Goal: Book appointment/travel/reservation

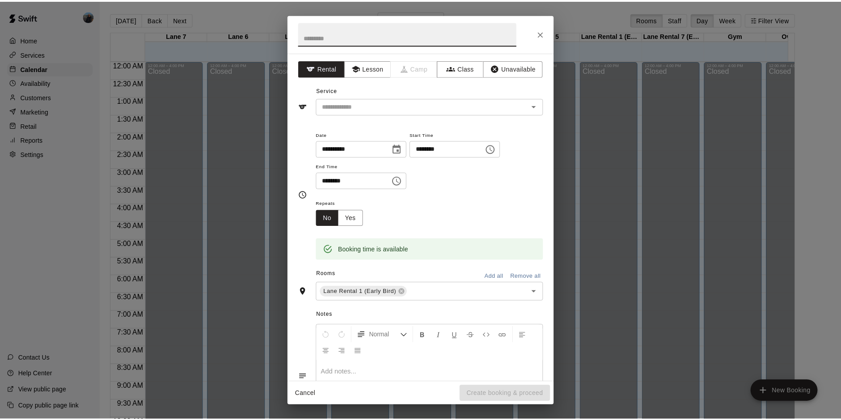
scroll to position [461, 0]
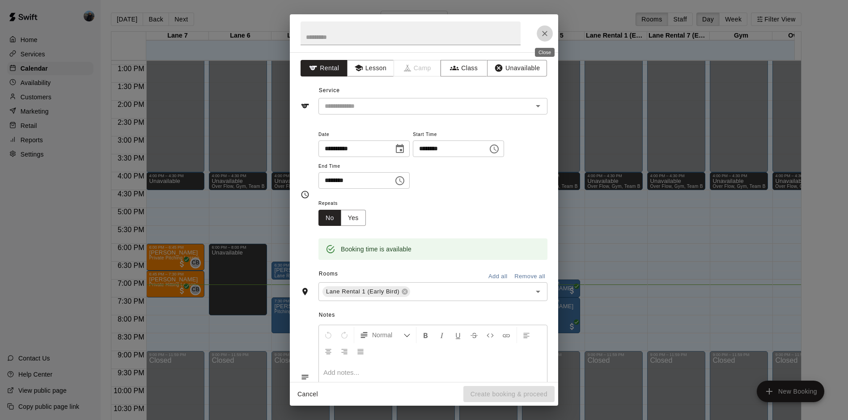
click at [542, 29] on icon "Close" at bounding box center [544, 33] width 9 height 9
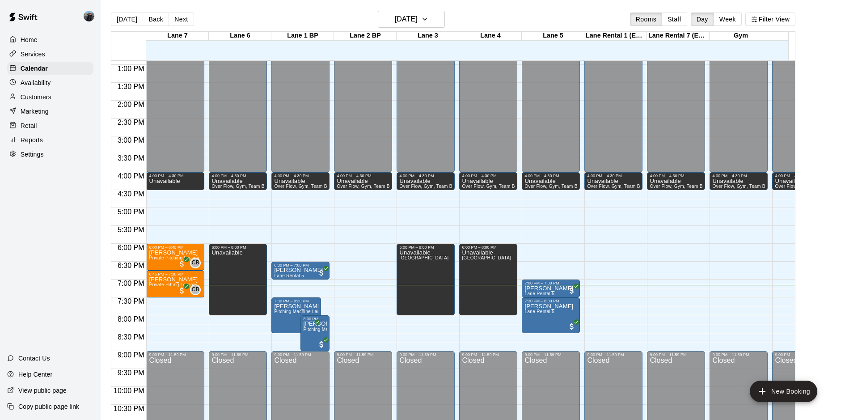
click at [45, 388] on p "View public page" at bounding box center [42, 390] width 48 height 9
click at [415, 21] on h6 "[DATE]" at bounding box center [406, 19] width 23 height 13
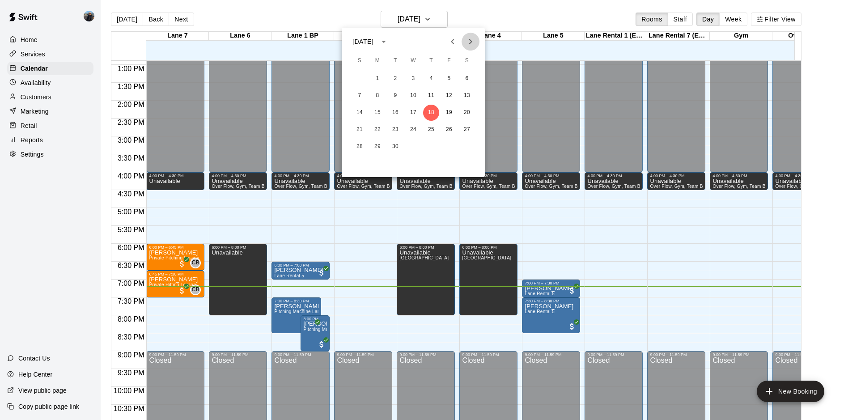
click at [465, 44] on icon "Next month" at bounding box center [470, 41] width 11 height 11
click at [428, 81] on button "2" at bounding box center [431, 79] width 16 height 16
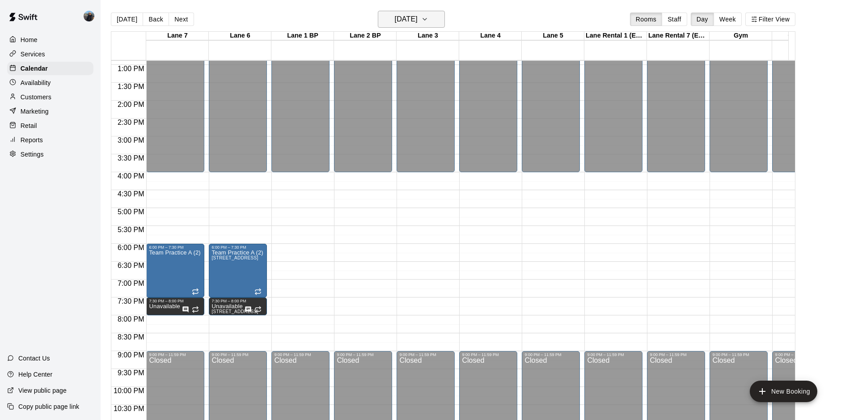
click at [428, 16] on icon "button" at bounding box center [424, 19] width 7 height 11
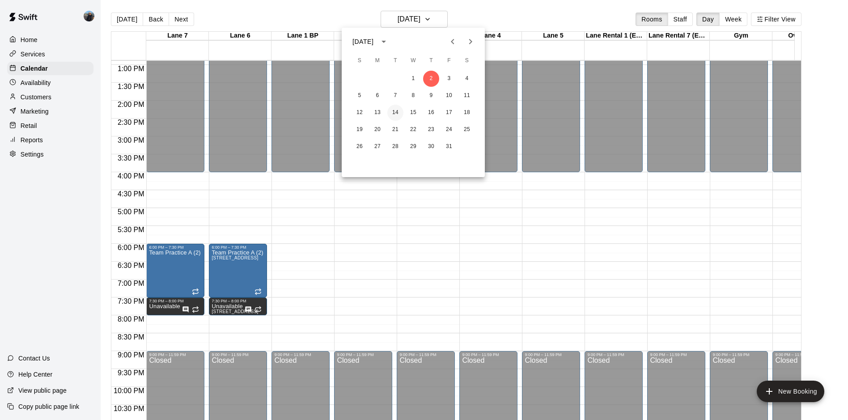
click at [393, 110] on button "14" at bounding box center [395, 113] width 16 height 16
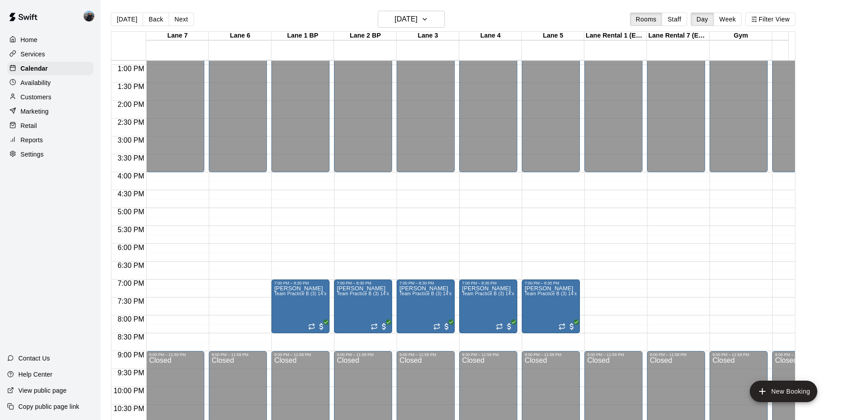
click at [48, 389] on p "View public page" at bounding box center [42, 390] width 48 height 9
click at [442, 26] on button "[DATE]" at bounding box center [411, 19] width 67 height 17
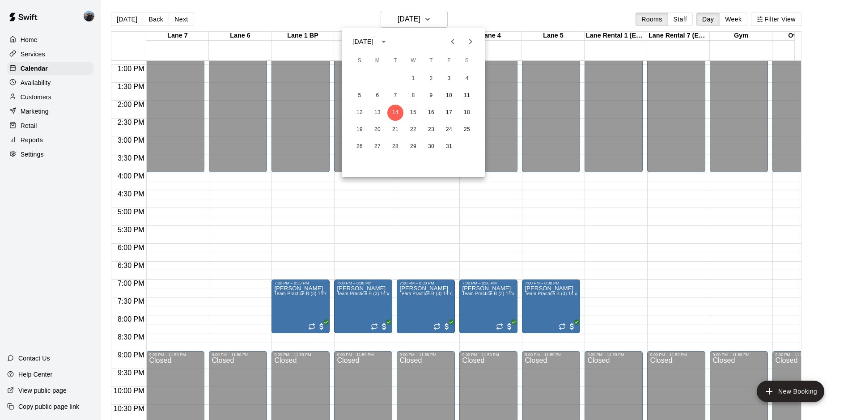
click at [448, 42] on icon "Previous month" at bounding box center [452, 41] width 11 height 11
click at [424, 111] on button "18" at bounding box center [431, 113] width 16 height 16
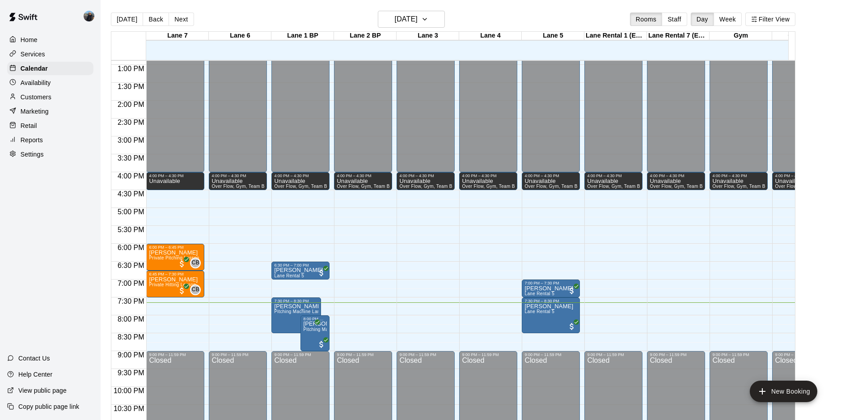
click at [180, 19] on button "Next" at bounding box center [181, 19] width 25 height 13
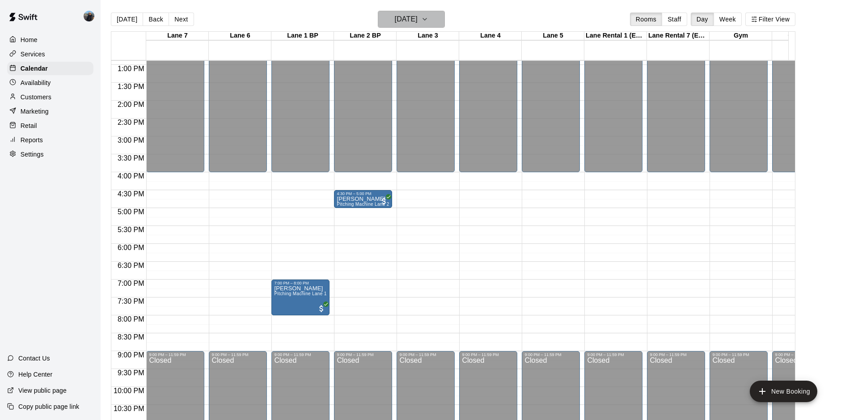
click at [442, 17] on button "[DATE]" at bounding box center [411, 19] width 67 height 17
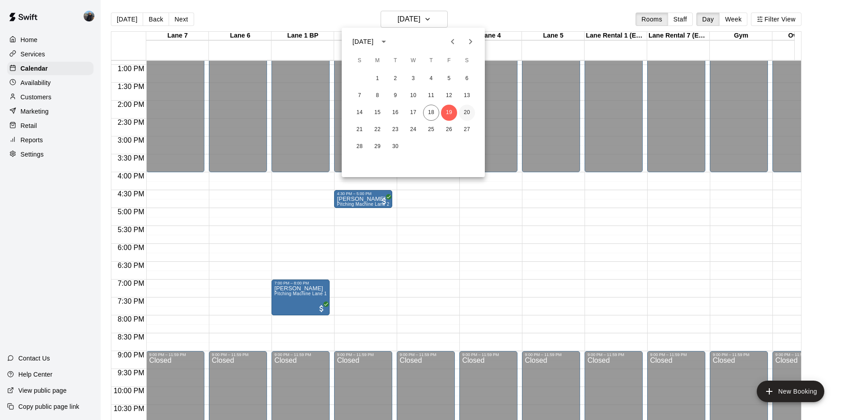
click at [472, 119] on button "20" at bounding box center [467, 113] width 16 height 16
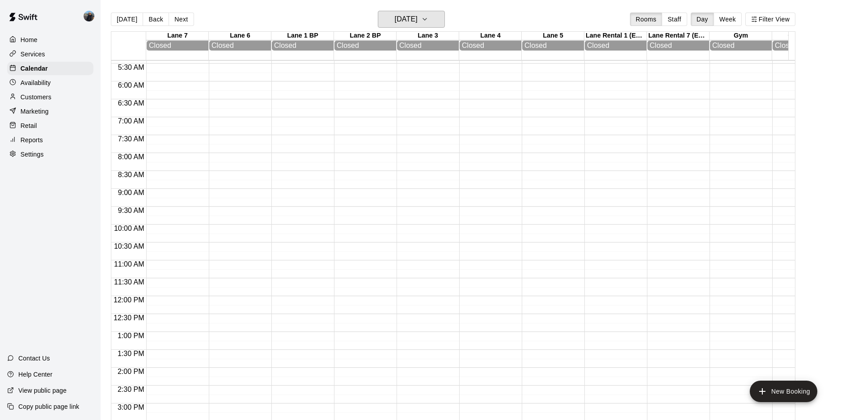
scroll to position [103, 0]
drag, startPoint x: 131, startPoint y: 23, endPoint x: 136, endPoint y: 28, distance: 7.3
click at [136, 28] on div "[DATE] Back [DATE][DATE] Rooms Staff Day Week Filter View" at bounding box center [453, 21] width 685 height 21
click at [131, 24] on button "[DATE]" at bounding box center [127, 19] width 32 height 13
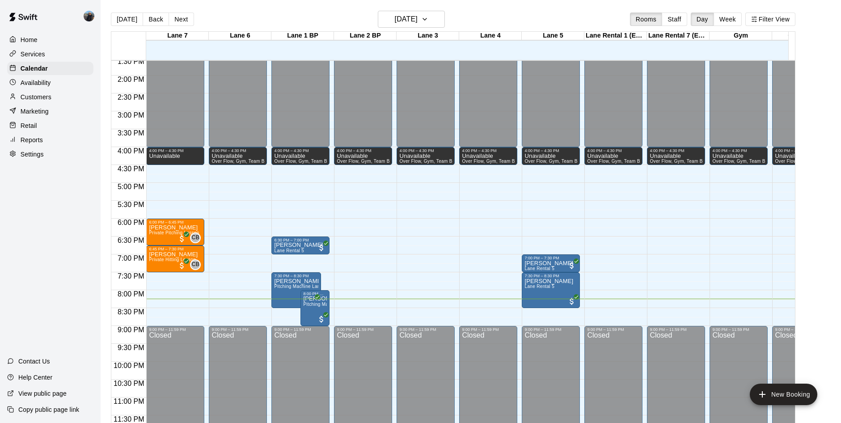
scroll to position [495, 0]
